Goal: Information Seeking & Learning: Learn about a topic

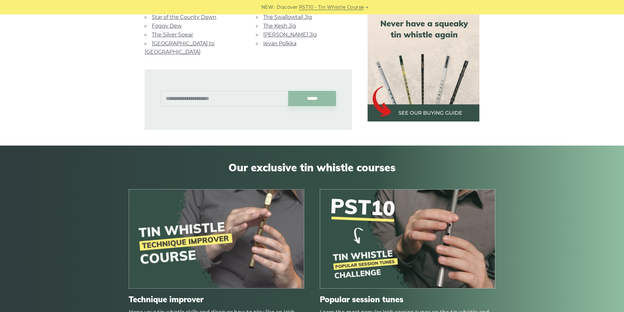
scroll to position [486, 0]
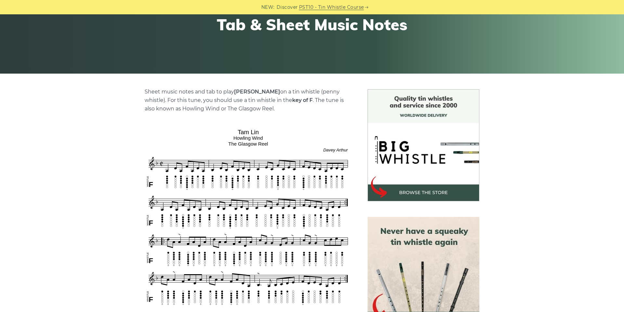
scroll to position [161, 0]
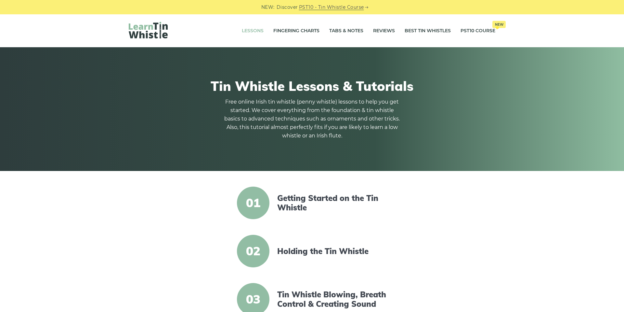
click at [202, 224] on div "01 Getting Started on the Tin Whistle" at bounding box center [312, 210] width 255 height 48
click at [360, 28] on link "Tabs & Notes" at bounding box center [346, 31] width 34 height 16
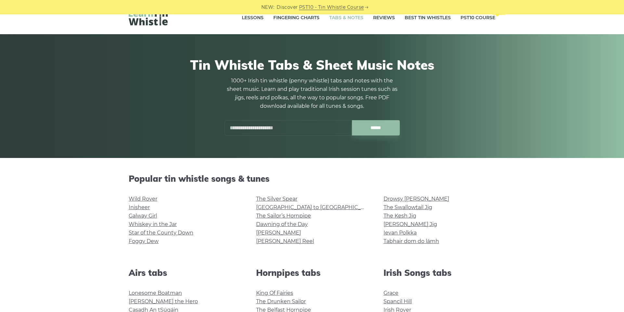
scroll to position [13, 0]
click at [153, 199] on link "Wild Rover" at bounding box center [143, 198] width 29 height 6
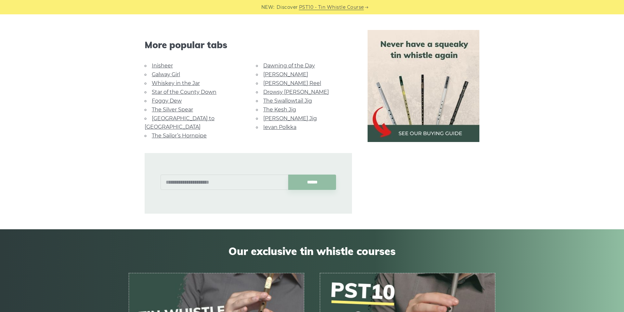
scroll to position [632, 0]
click at [293, 111] on link "The Kesh Jig" at bounding box center [279, 109] width 33 height 6
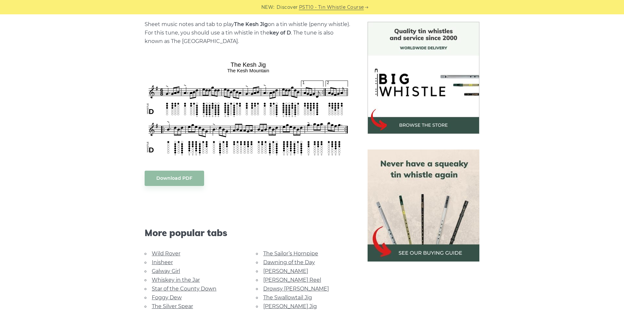
scroll to position [167, 0]
